Goal: Task Accomplishment & Management: Manage account settings

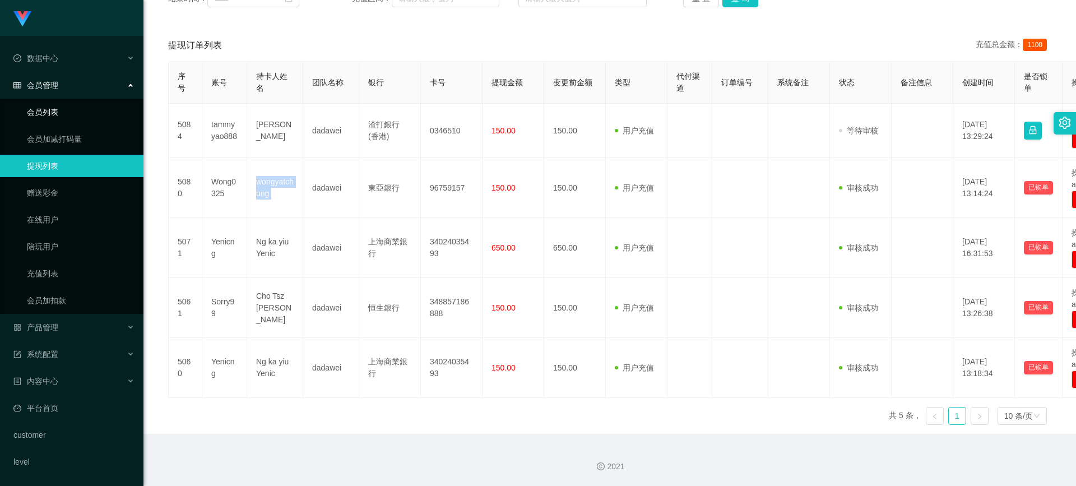
scroll to position [24, 0]
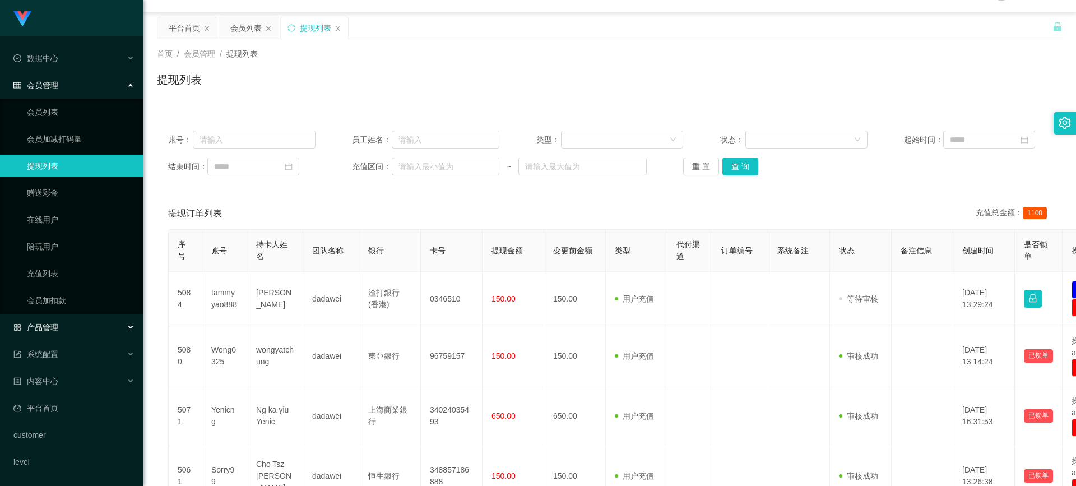
click at [44, 324] on span "产品管理" at bounding box center [35, 327] width 45 height 9
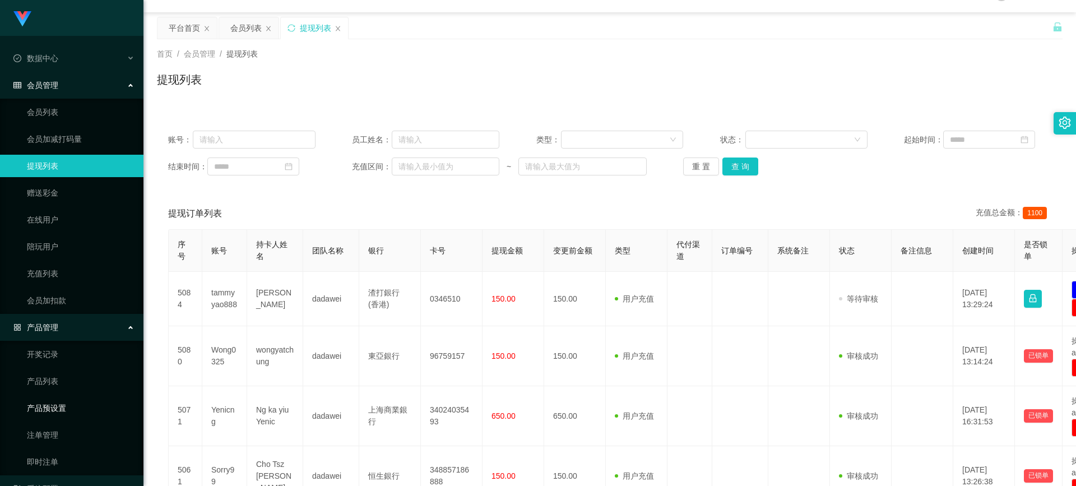
click at [77, 400] on link "产品预设置" at bounding box center [81, 408] width 108 height 22
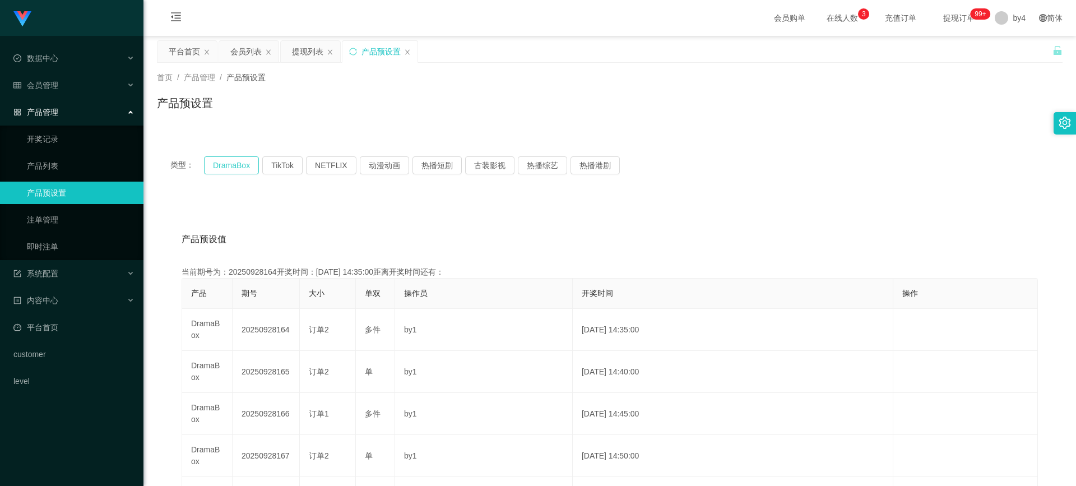
click at [232, 158] on button "DramaBox" at bounding box center [231, 165] width 55 height 18
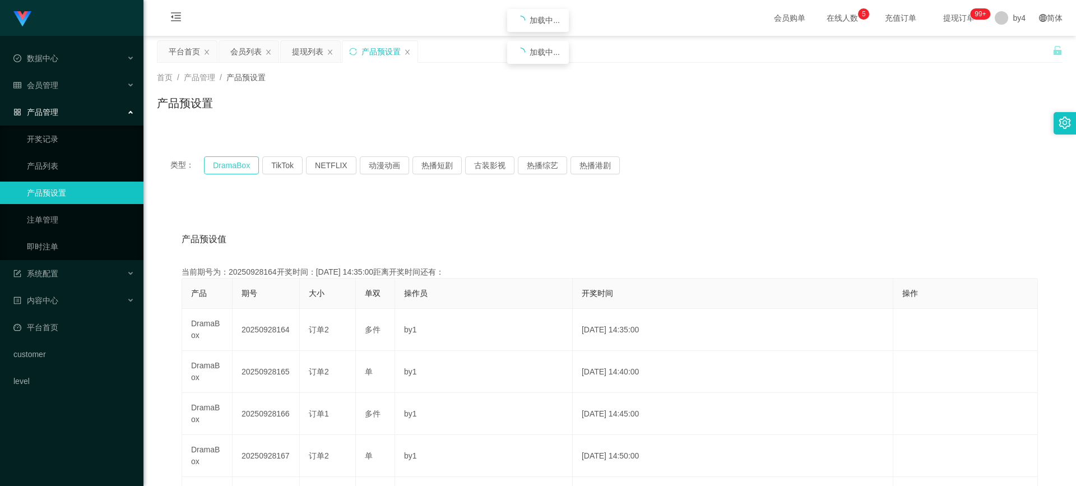
click at [232, 158] on button "DramaBox" at bounding box center [231, 165] width 55 height 18
click at [55, 96] on div "会员管理" at bounding box center [71, 85] width 143 height 22
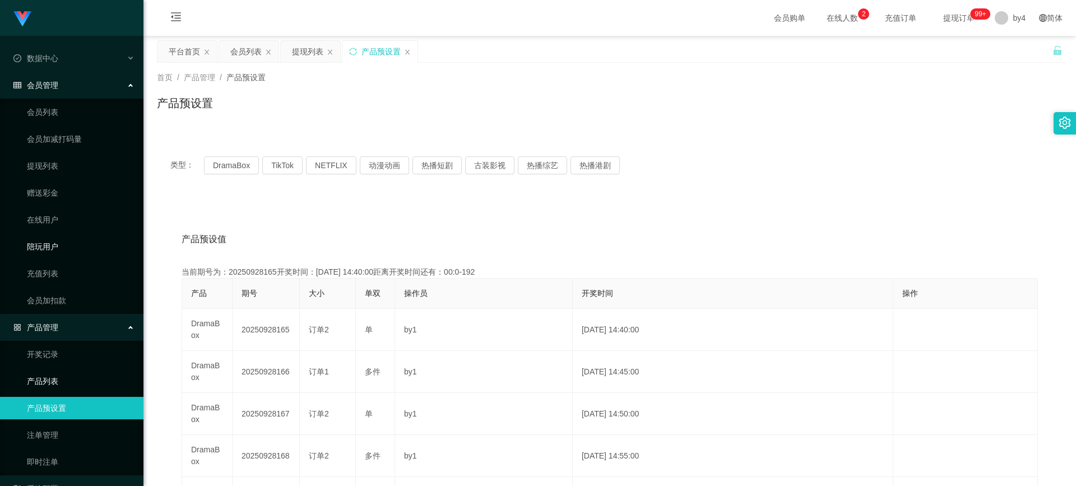
scroll to position [133, 0]
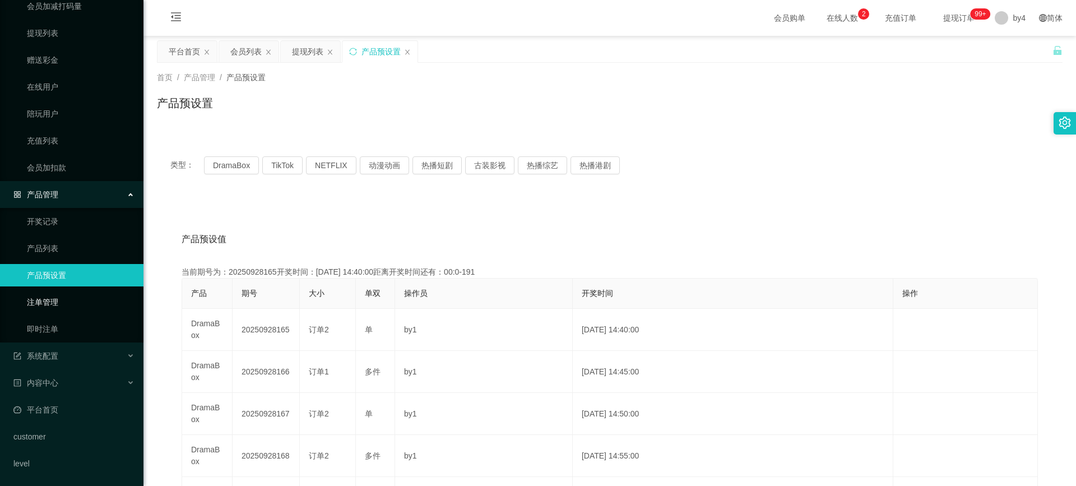
click at [60, 297] on link "注单管理" at bounding box center [81, 302] width 108 height 22
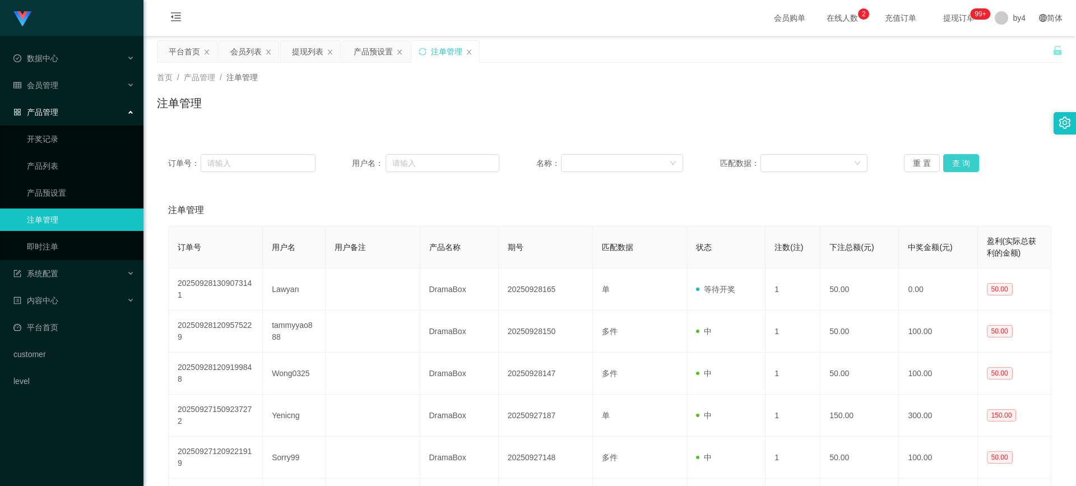
click at [696, 164] on button "查 询" at bounding box center [961, 163] width 36 height 18
click at [696, 164] on div "重 置 查 询" at bounding box center [977, 163] width 147 height 18
click at [696, 164] on button "查 询" at bounding box center [961, 163] width 36 height 18
click at [696, 164] on div "重 置 查 询" at bounding box center [977, 163] width 147 height 18
click at [696, 160] on button "查 询" at bounding box center [961, 163] width 36 height 18
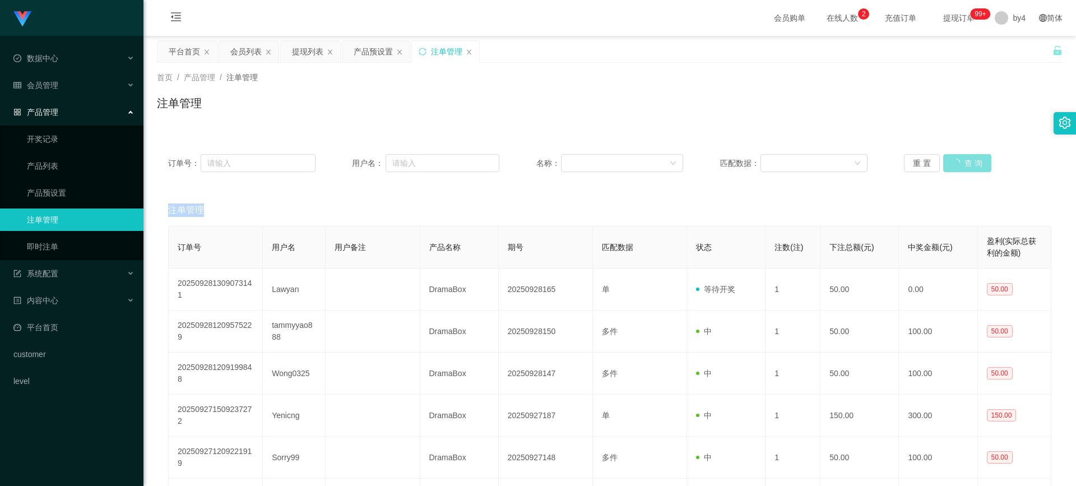
click at [696, 160] on div "重 置 查 询" at bounding box center [977, 163] width 147 height 18
click at [696, 160] on button "查 询" at bounding box center [961, 163] width 36 height 18
click at [696, 160] on div "重 置 查 询" at bounding box center [977, 163] width 147 height 18
drag, startPoint x: 939, startPoint y: 160, endPoint x: 913, endPoint y: 163, distance: 26.5
click at [696, 160] on button "查 询" at bounding box center [961, 163] width 36 height 18
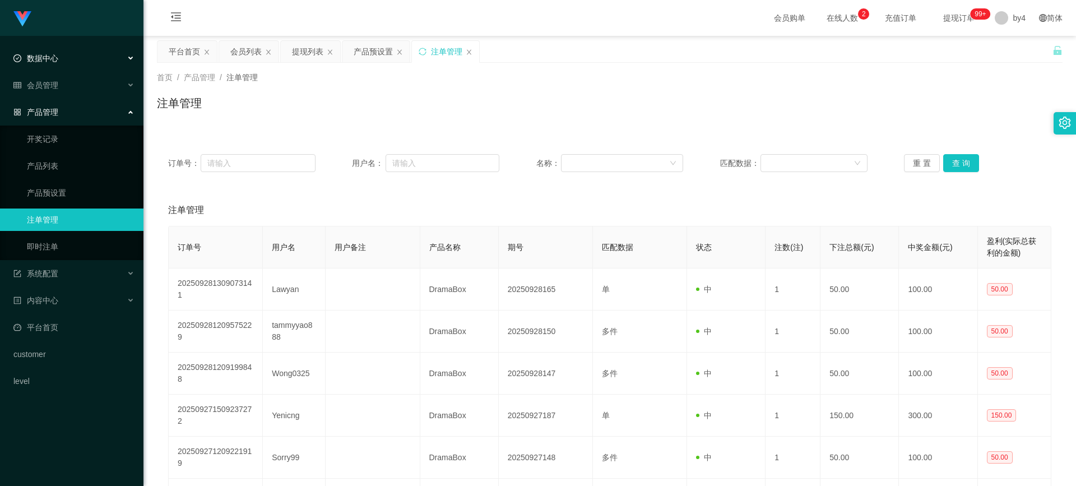
click at [65, 71] on li "数据中心" at bounding box center [71, 59] width 143 height 25
click at [62, 84] on div "会员管理" at bounding box center [71, 85] width 143 height 22
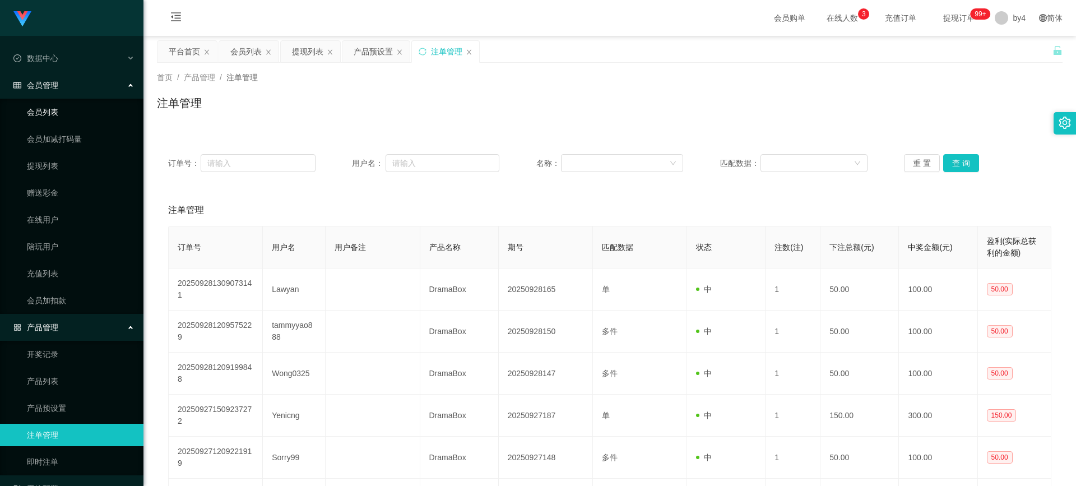
click at [59, 114] on link "会员列表" at bounding box center [81, 112] width 108 height 22
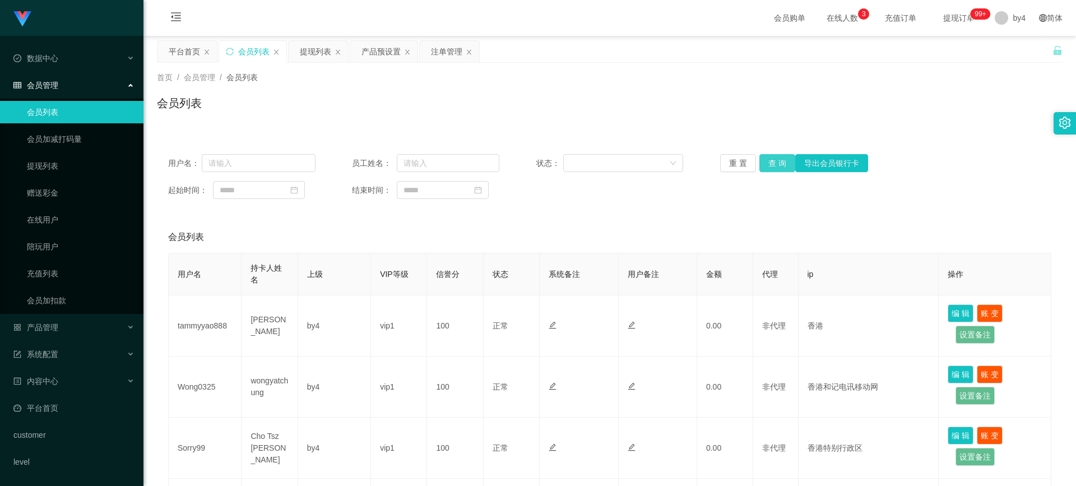
click at [696, 162] on button "查 询" at bounding box center [777, 163] width 36 height 18
click at [696, 162] on div "重 置 查 询 导出会员银行卡" at bounding box center [793, 163] width 147 height 18
click at [696, 167] on button "查 询" at bounding box center [777, 163] width 36 height 18
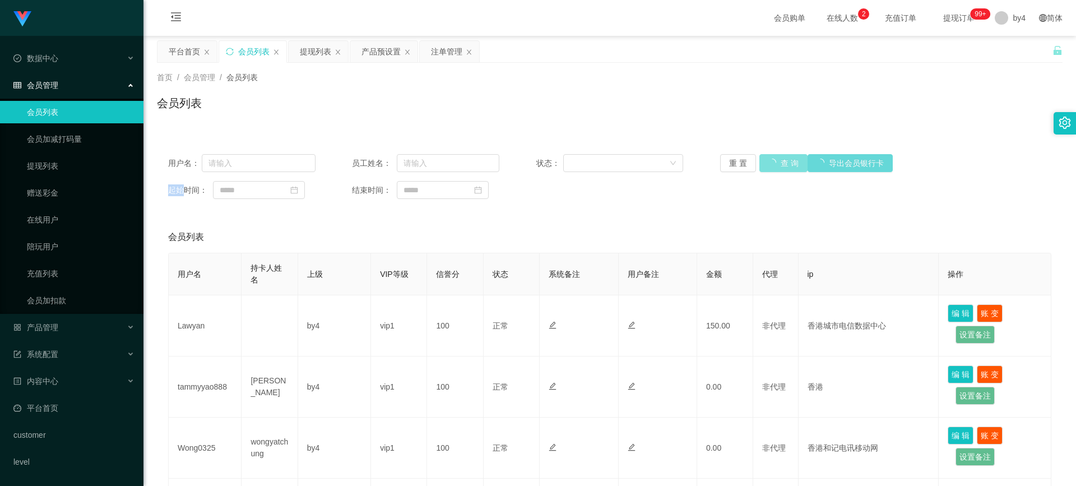
click at [696, 167] on div "重 置 查 询 导出会员银行卡" at bounding box center [793, 163] width 147 height 18
click at [696, 167] on button "查 询" at bounding box center [777, 163] width 36 height 18
click at [696, 167] on div "重 置 查 询 导出会员银行卡" at bounding box center [793, 163] width 147 height 18
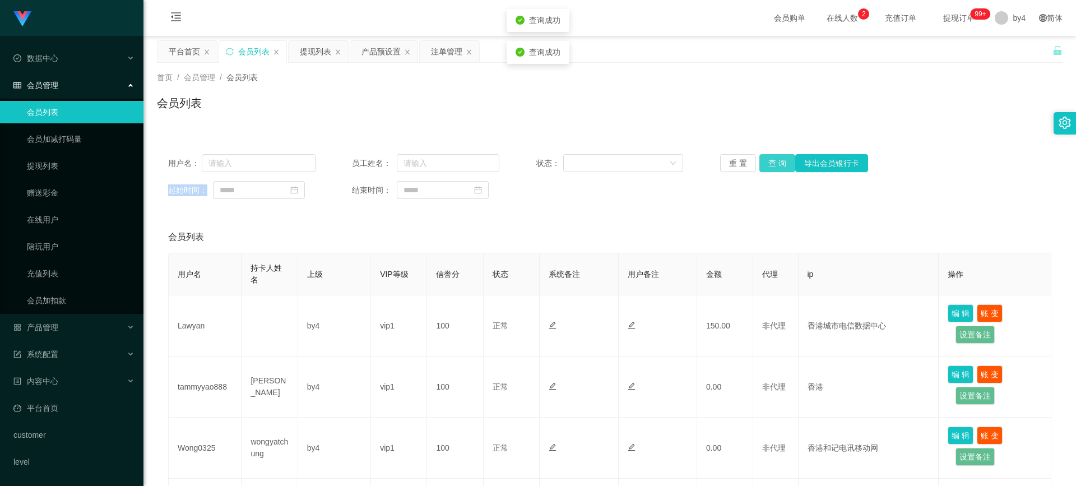
click at [696, 167] on button "查 询" at bounding box center [777, 163] width 36 height 18
click at [696, 168] on button "查 询" at bounding box center [777, 163] width 36 height 18
click at [696, 168] on div "重 置 查 询 导出会员银行卡" at bounding box center [793, 163] width 147 height 18
click at [696, 168] on button "查 询" at bounding box center [777, 163] width 36 height 18
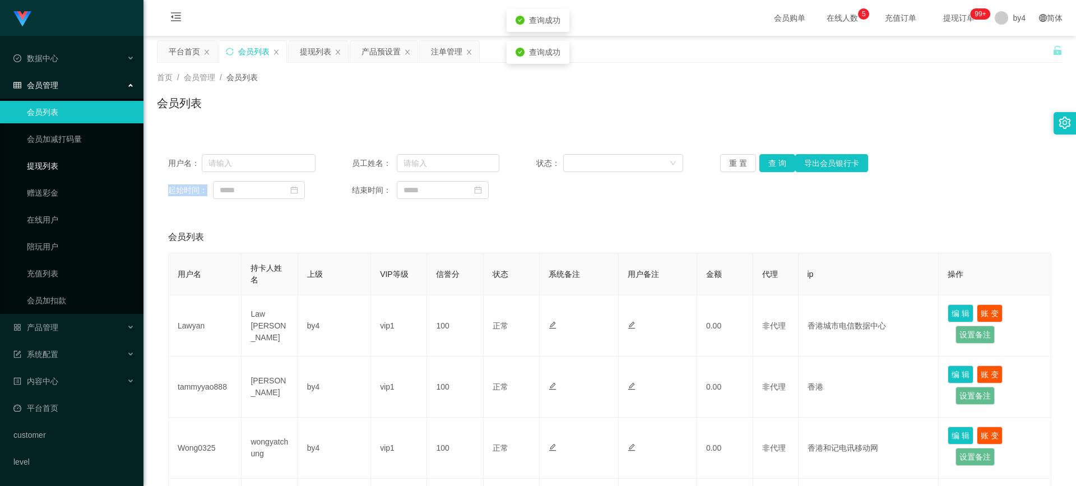
click at [59, 161] on link "提现列表" at bounding box center [81, 166] width 108 height 22
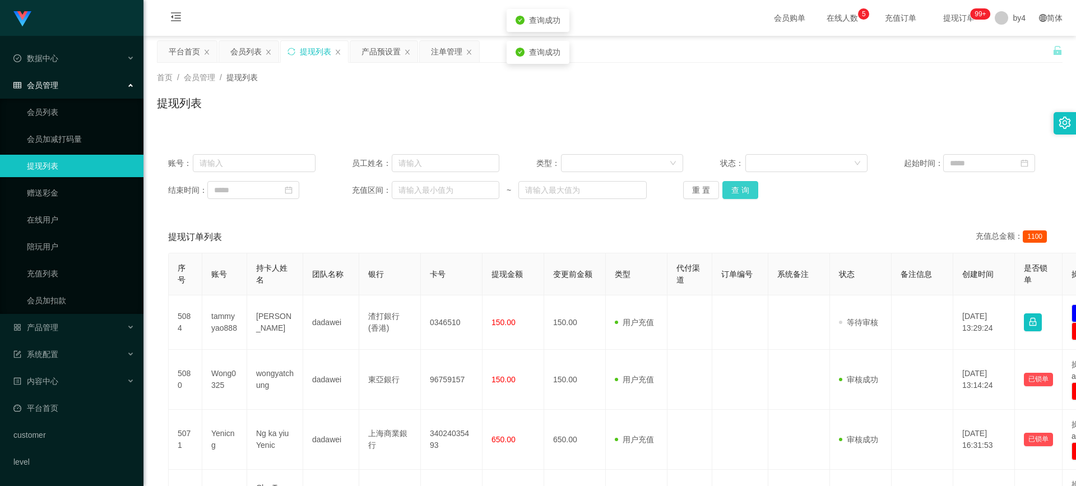
click at [696, 198] on button "查 询" at bounding box center [740, 190] width 36 height 18
click at [696, 192] on button "查 询" at bounding box center [746, 190] width 48 height 18
click at [696, 192] on div "重 置 查 询" at bounding box center [756, 190] width 147 height 18
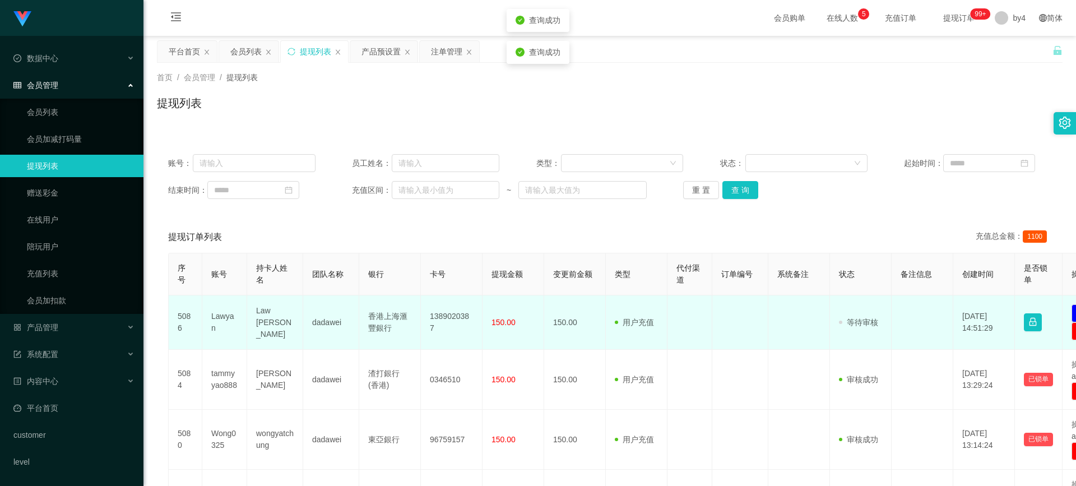
click at [213, 323] on td "Lawyan" at bounding box center [224, 322] width 45 height 54
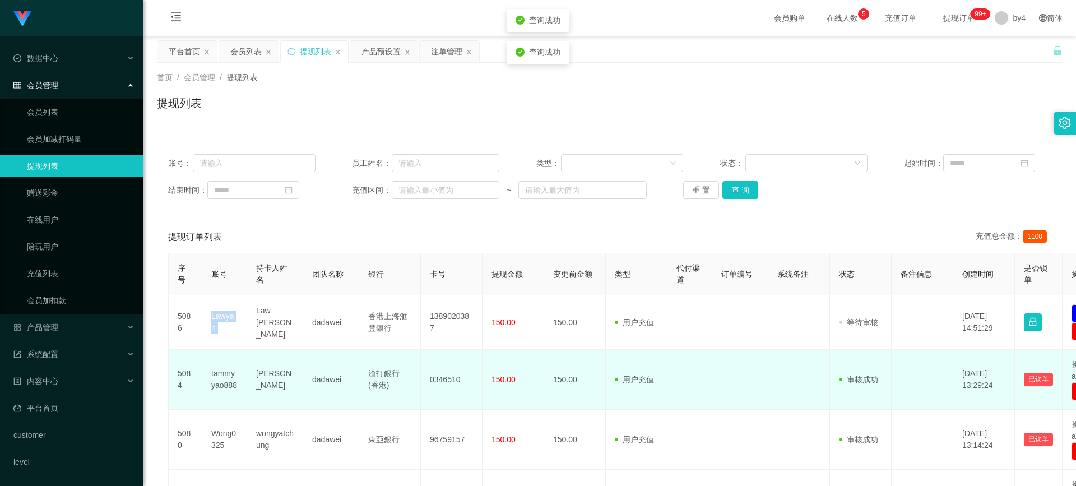
copy td "Lawyan"
